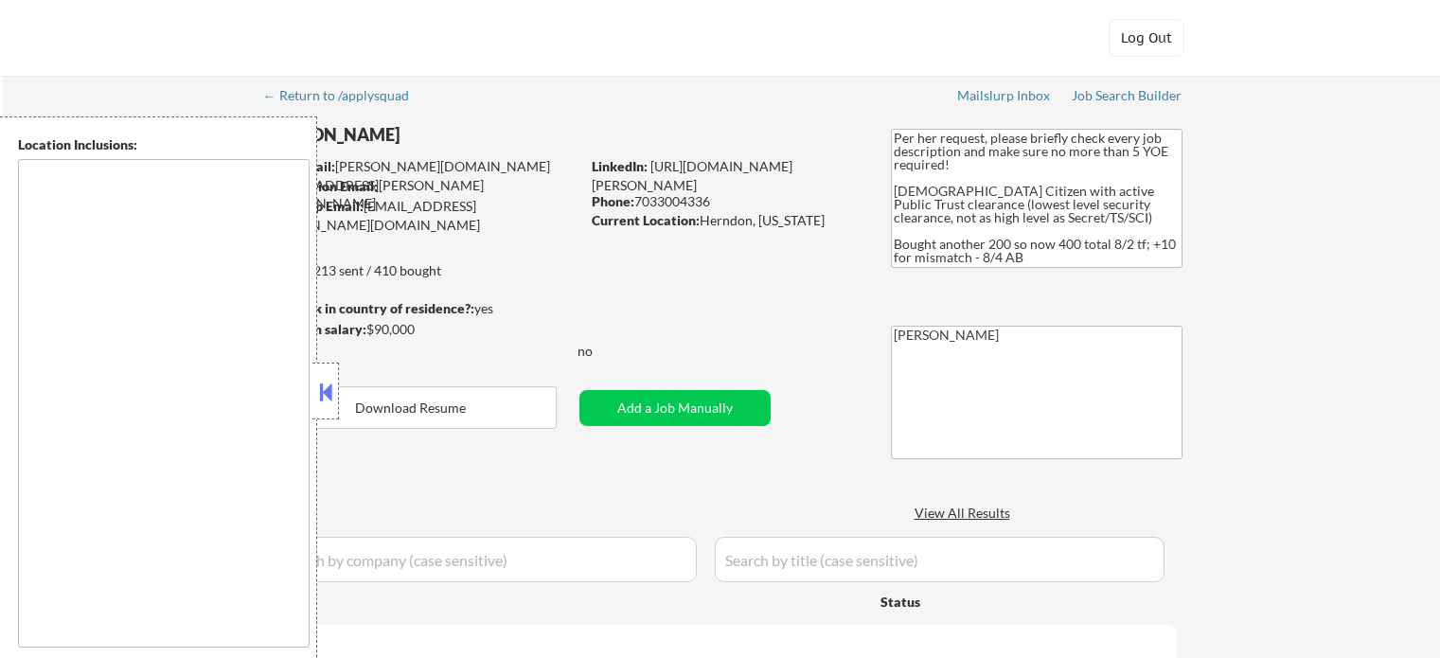
select select ""pending""
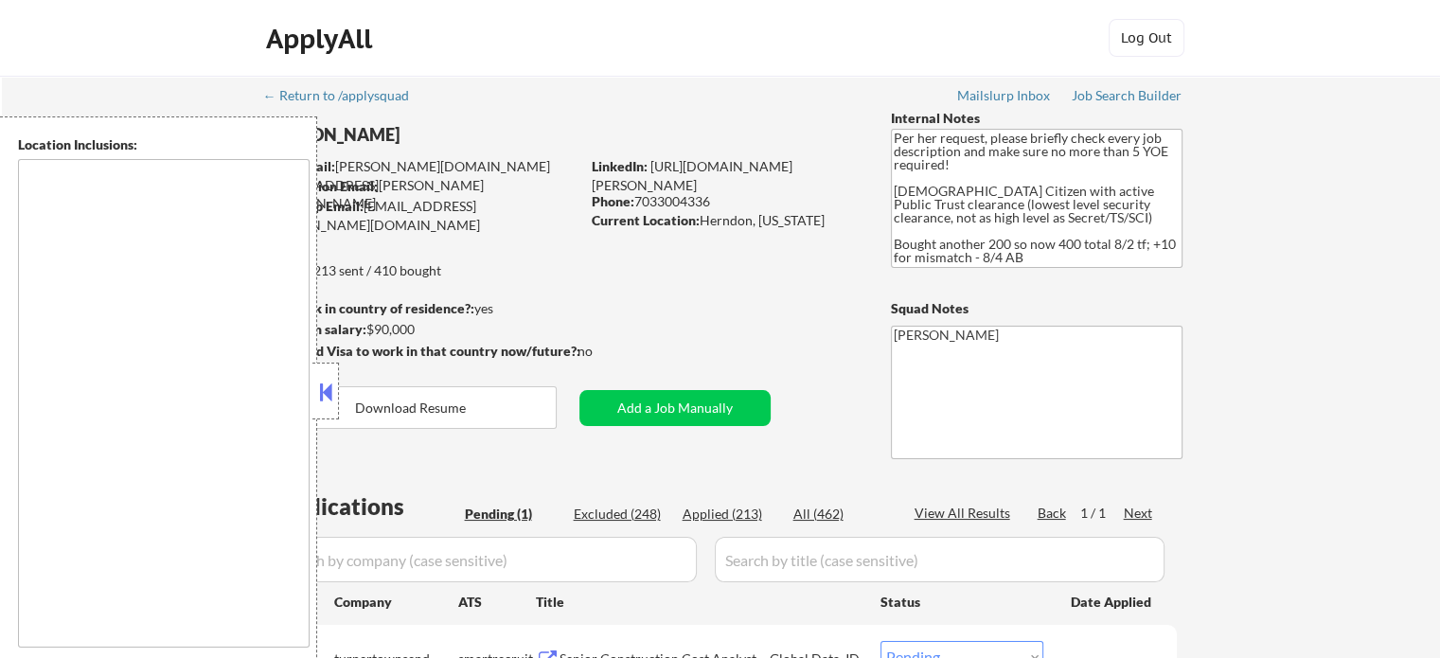
click at [328, 393] on button at bounding box center [325, 392] width 21 height 28
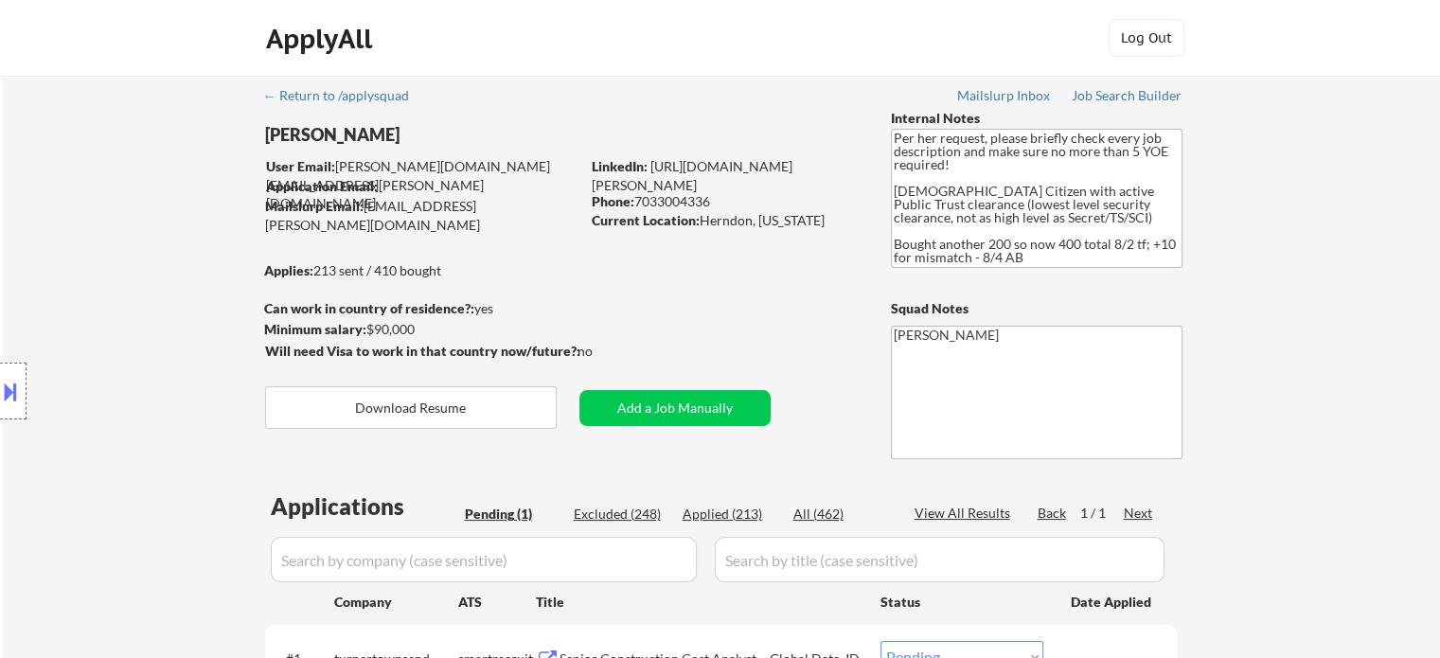
click at [714, 302] on div "← Return to /applysquad Mailslurp Inbox Job Search Builder [PERSON_NAME] User E…" at bounding box center [721, 424] width 945 height 696
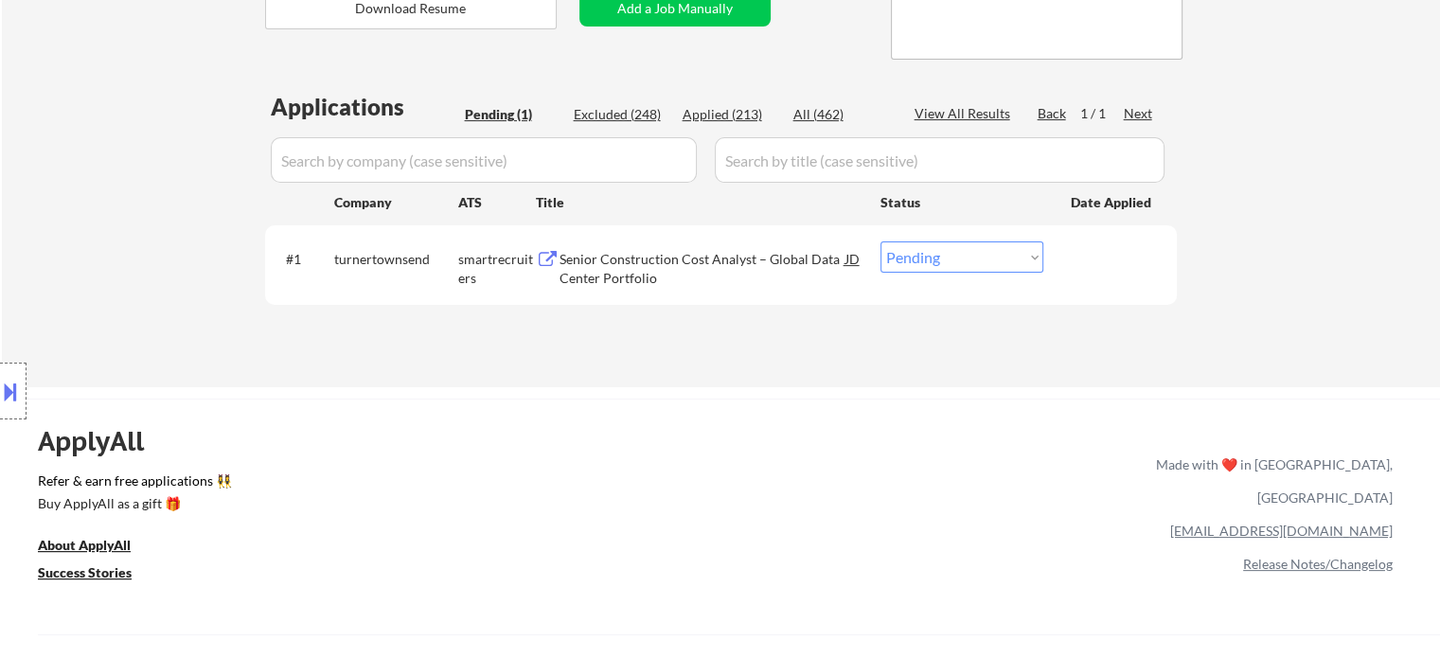
scroll to position [473, 0]
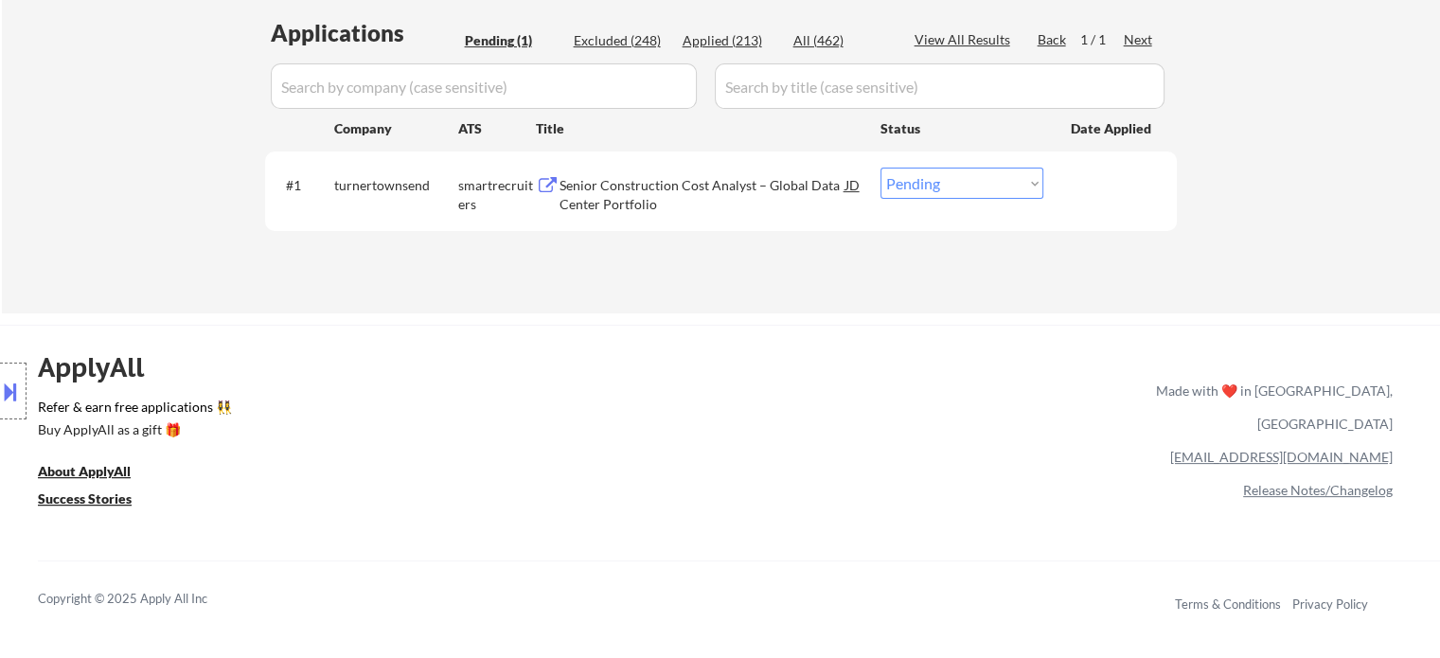
click at [685, 318] on div "← Return to /applysquad Mailslurp Inbox Job Search Builder [PERSON_NAME] User E…" at bounding box center [720, 405] width 1440 height 1757
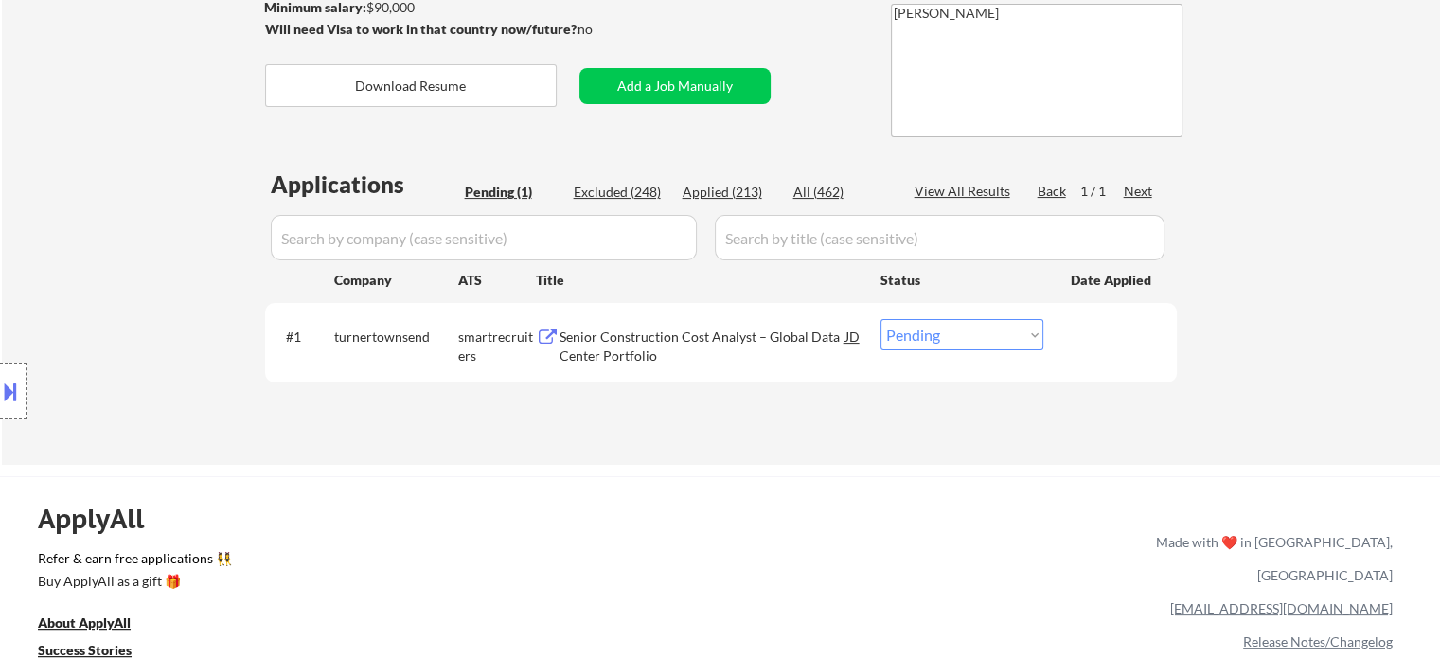
scroll to position [379, 0]
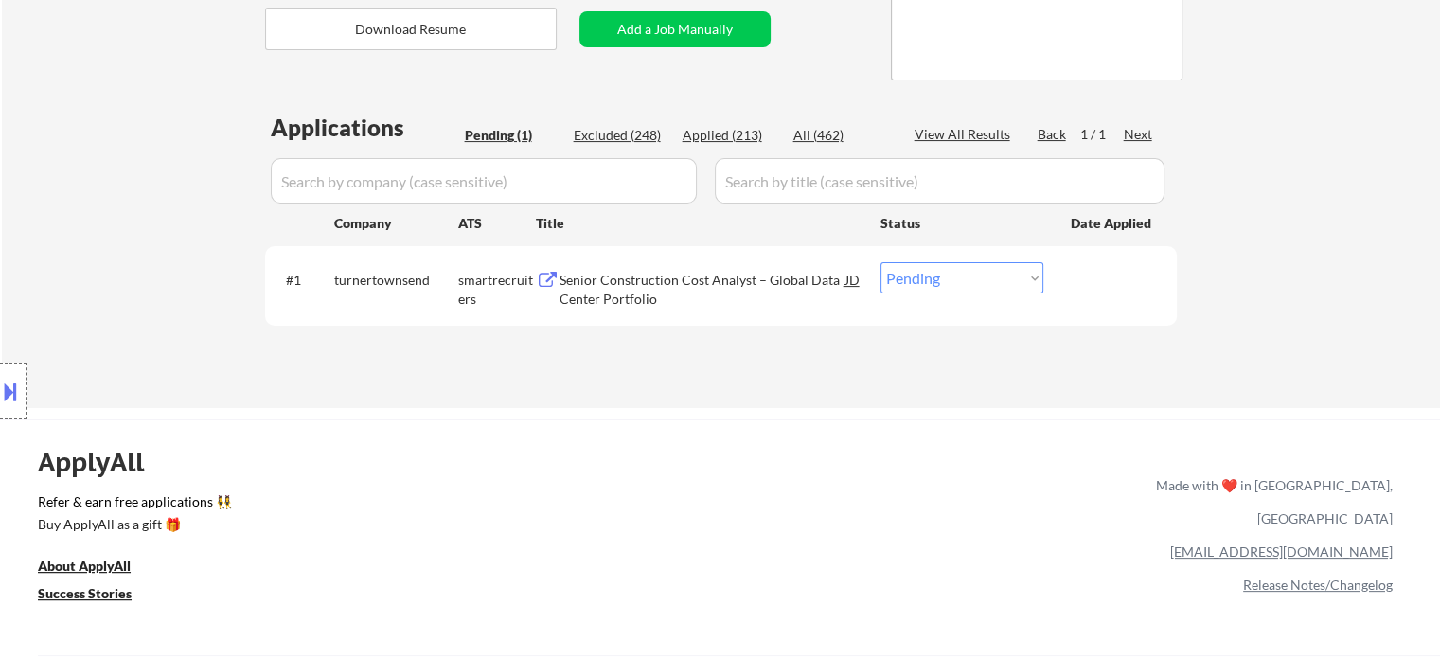
click at [640, 285] on div "Senior Construction Cost Analyst – Global Data Center Portfolio" at bounding box center [702, 289] width 286 height 37
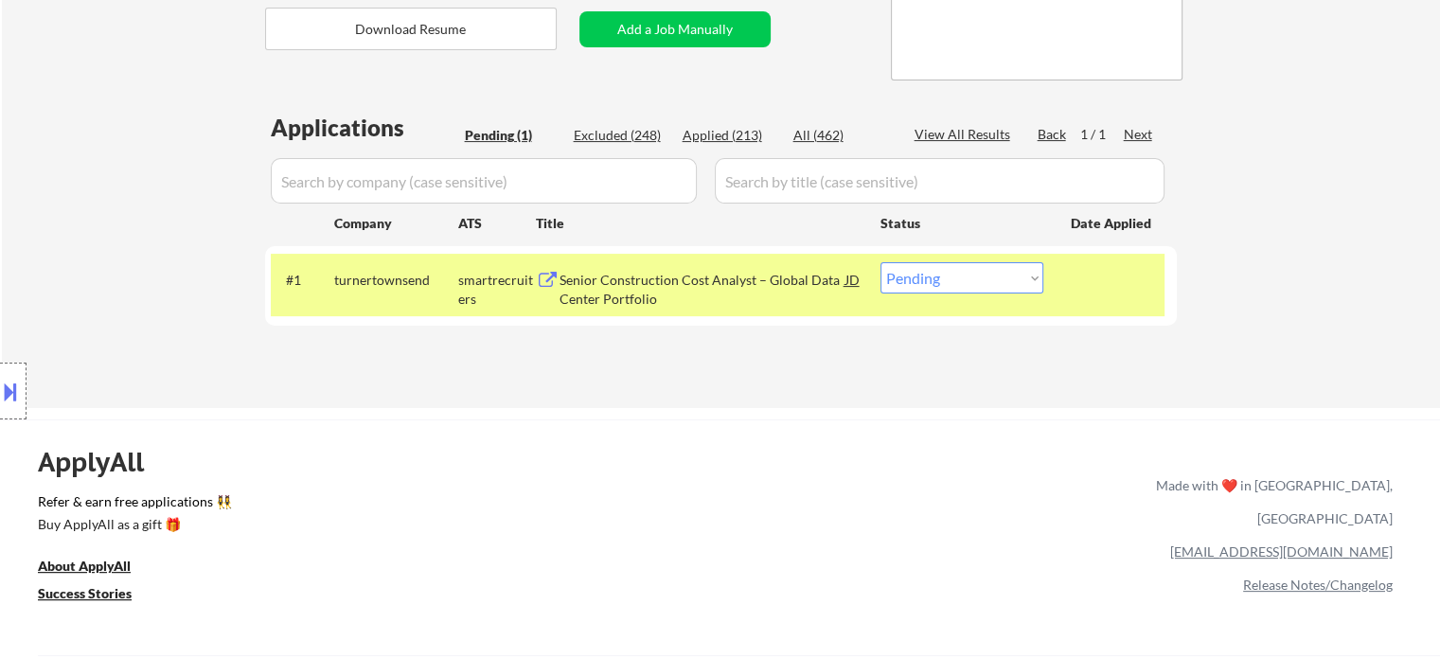
click at [215, 257] on div "Location Inclusions:" at bounding box center [169, 391] width 339 height 550
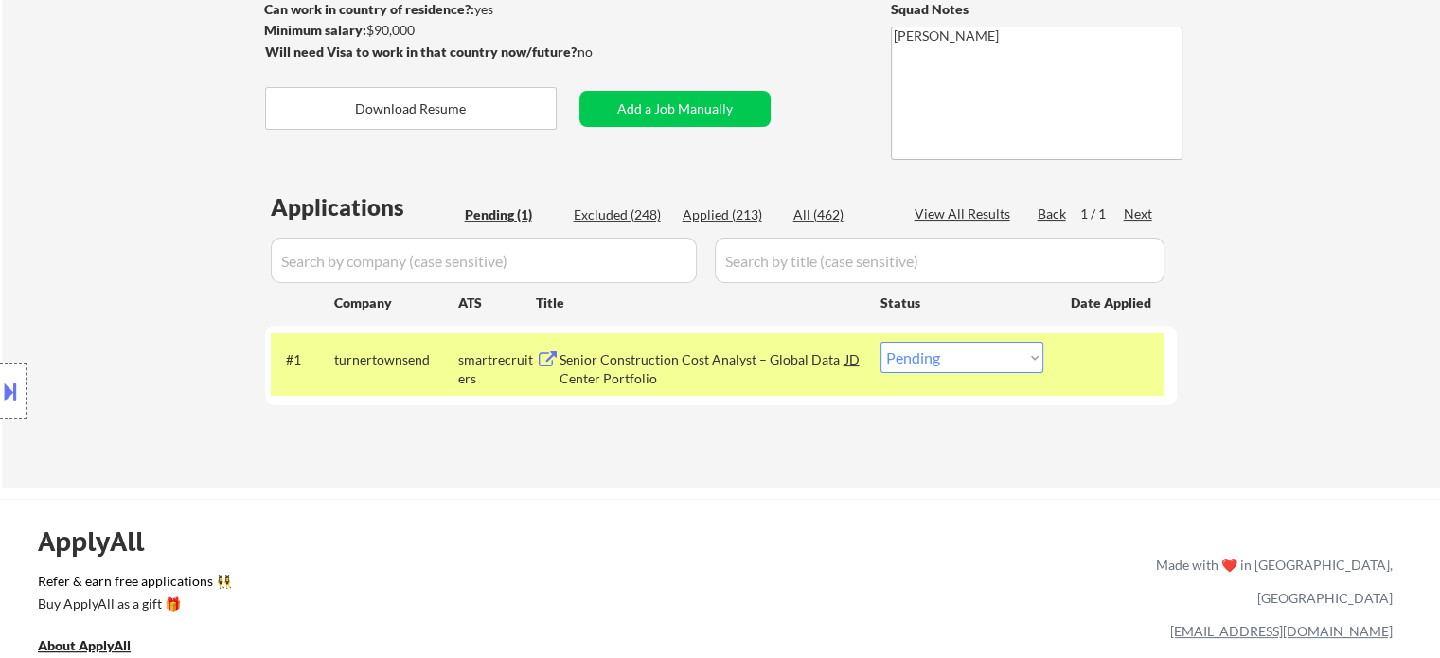
scroll to position [189, 0]
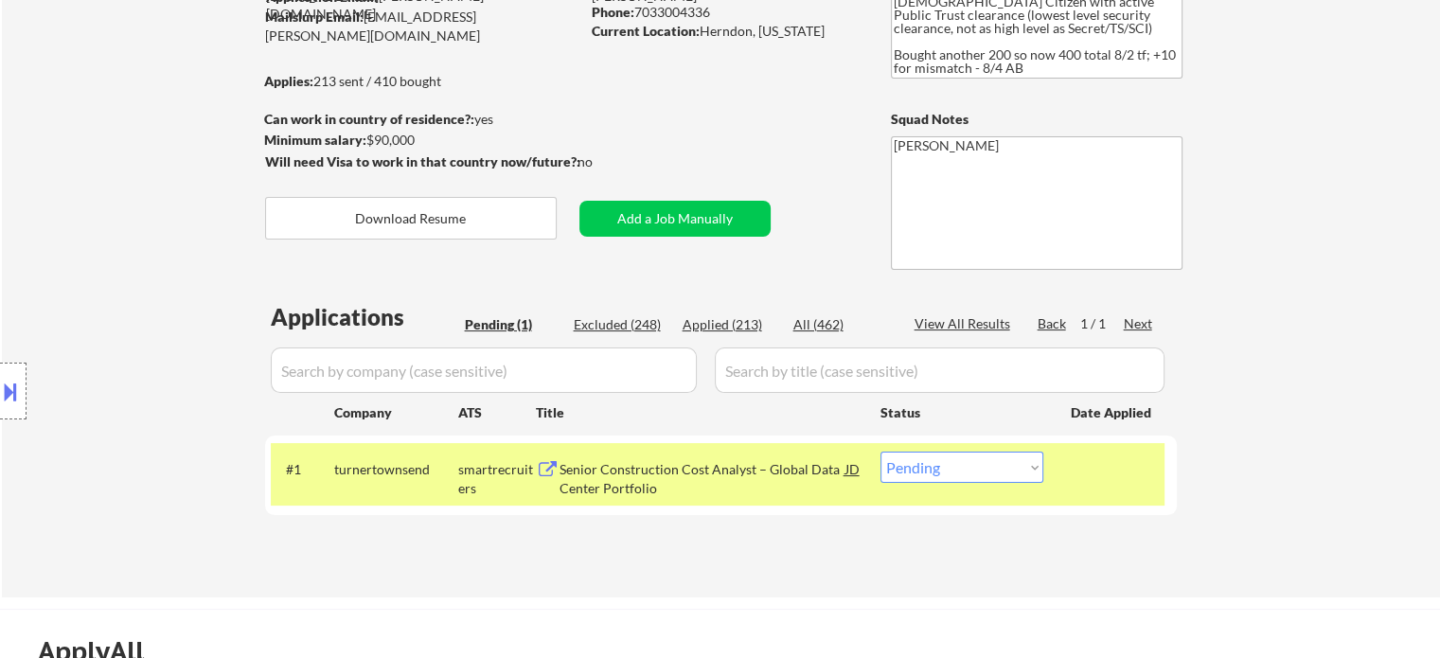
click at [168, 260] on div "Location Inclusions:" at bounding box center [169, 391] width 339 height 550
click at [1261, 266] on div "← Return to /applysquad Mailslurp Inbox Job Search Builder [PERSON_NAME] User E…" at bounding box center [721, 241] width 1438 height 711
click at [1238, 268] on div "← Return to /applysquad Mailslurp Inbox Job Search Builder [PERSON_NAME] User E…" at bounding box center [721, 241] width 1438 height 711
click at [1233, 285] on div "← Return to /applysquad Mailslurp Inbox Job Search Builder [PERSON_NAME] User E…" at bounding box center [721, 241] width 1438 height 711
click at [1246, 298] on div "← Return to /applysquad Mailslurp Inbox Job Search Builder [PERSON_NAME] User E…" at bounding box center [721, 241] width 1438 height 711
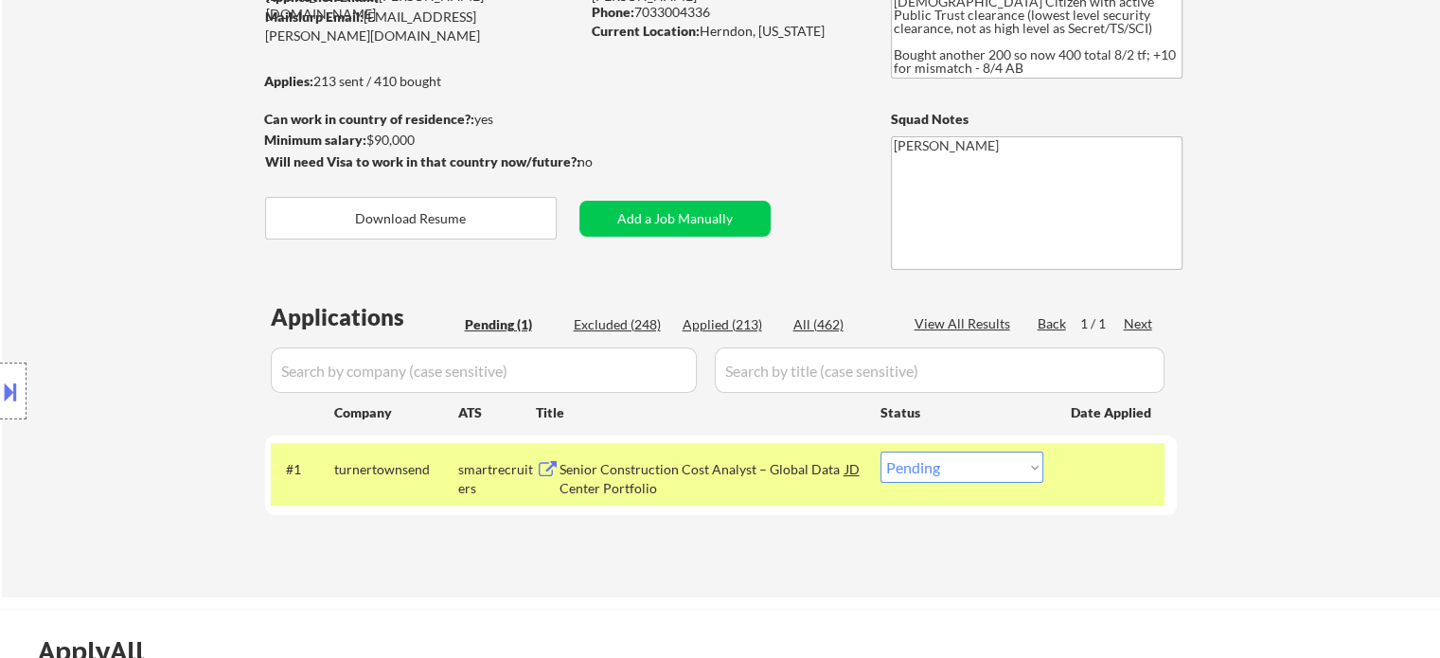
click at [147, 259] on div "Location Inclusions:" at bounding box center [169, 391] width 339 height 550
click at [148, 258] on div "Location Inclusions:" at bounding box center [169, 391] width 339 height 550
click at [143, 248] on div "Location Inclusions:" at bounding box center [169, 391] width 339 height 550
click at [143, 249] on div "Location Inclusions:" at bounding box center [169, 391] width 339 height 550
